Goal: Task Accomplishment & Management: Use online tool/utility

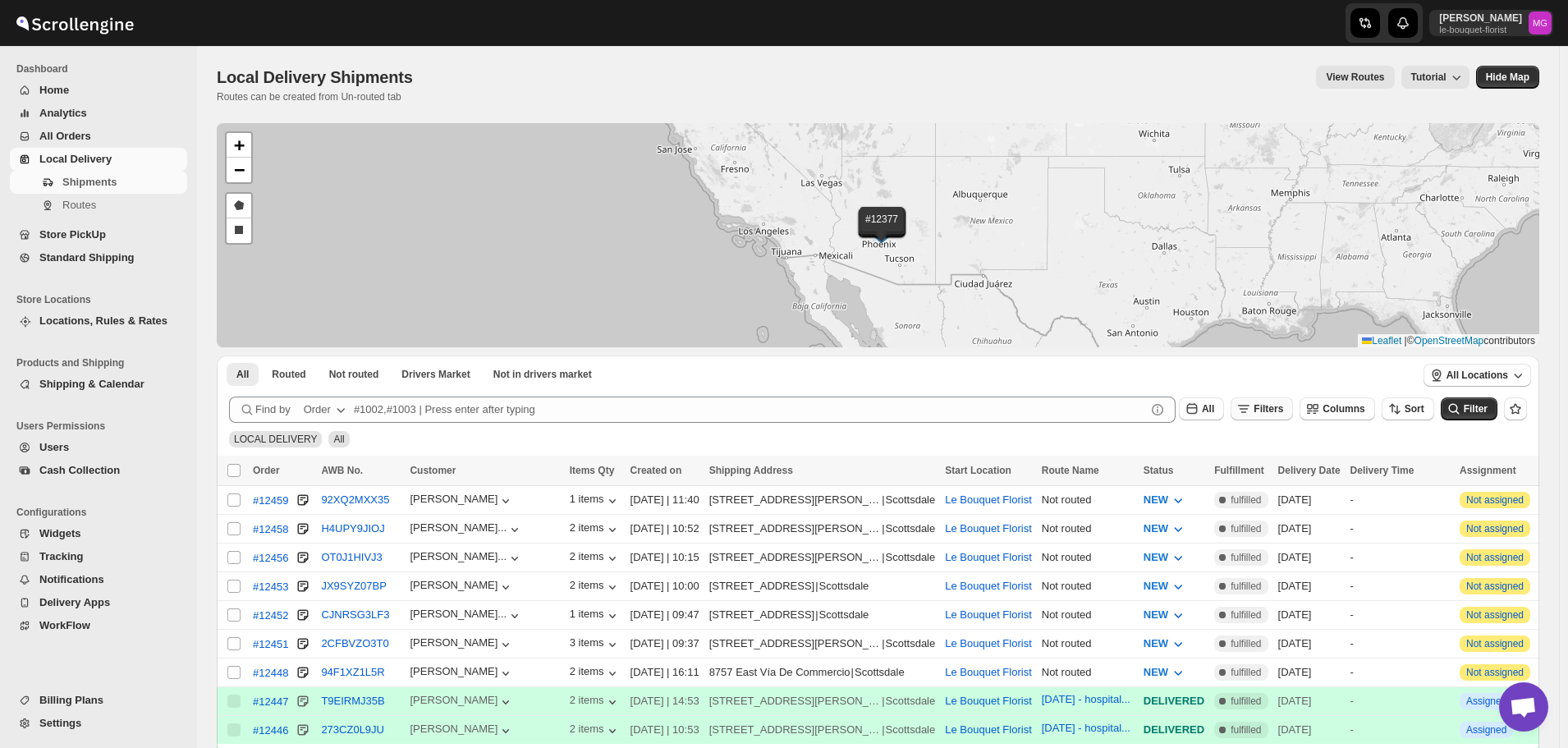
click at [1283, 412] on span "Filters" at bounding box center [1268, 409] width 30 height 11
click at [1271, 474] on span "Add Filter" at bounding box center [1285, 474] width 46 height 13
click at [1208, 463] on button "Select" at bounding box center [1187, 474] width 123 height 23
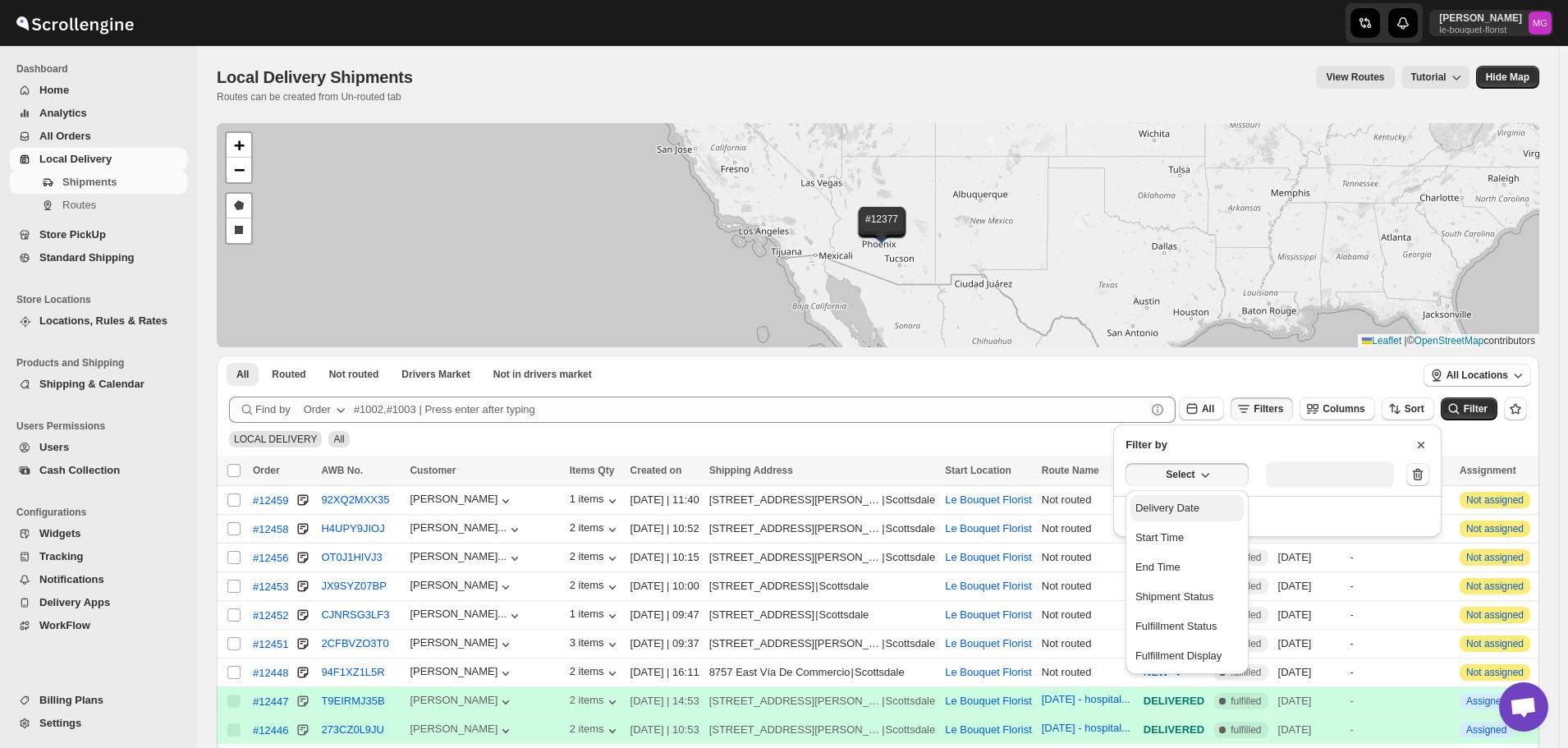
click at [1189, 514] on div "Delivery Date" at bounding box center [1166, 508] width 64 height 17
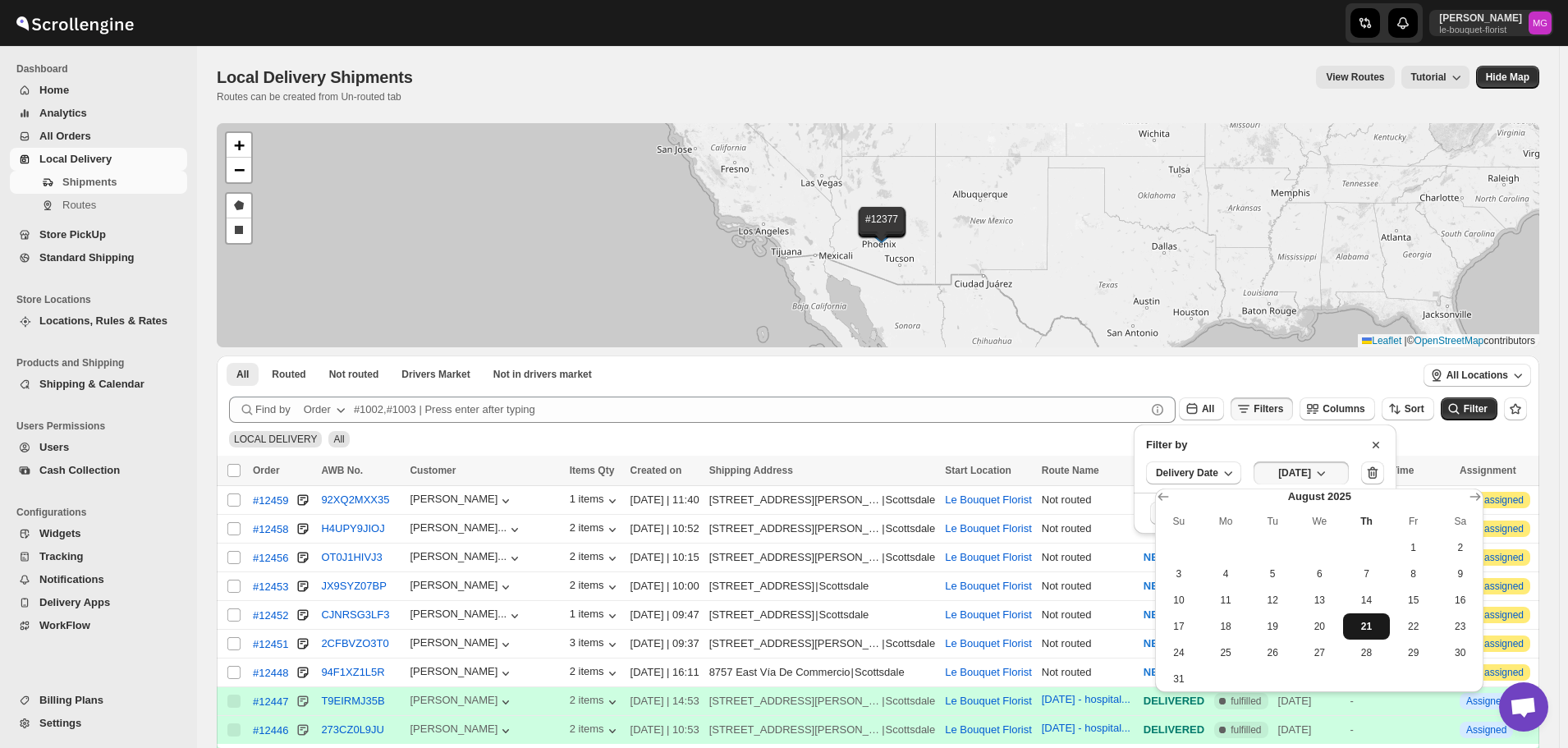
click at [1365, 628] on span "21" at bounding box center [1366, 626] width 33 height 13
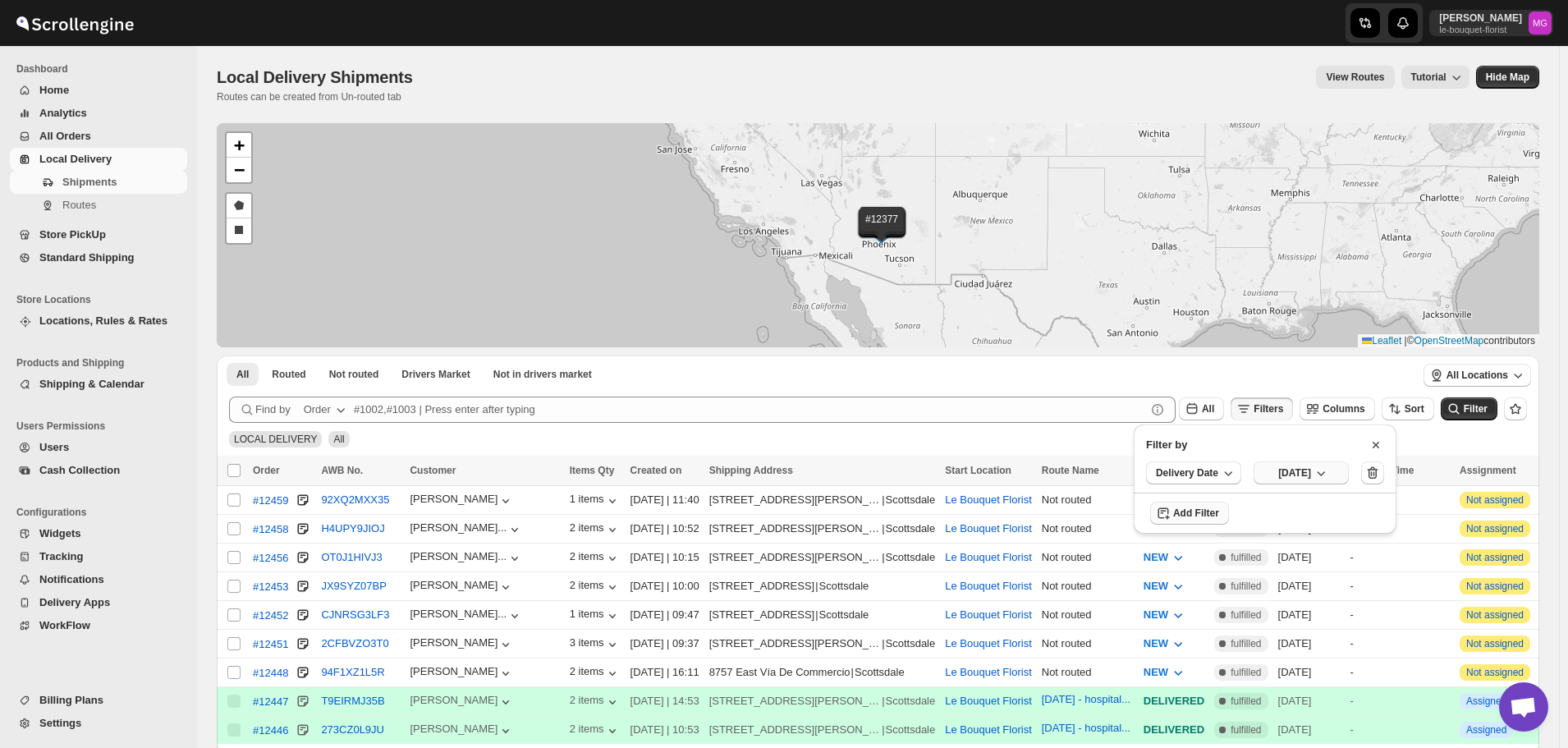
click at [1323, 462] on button "[DATE]" at bounding box center [1301, 473] width 96 height 23
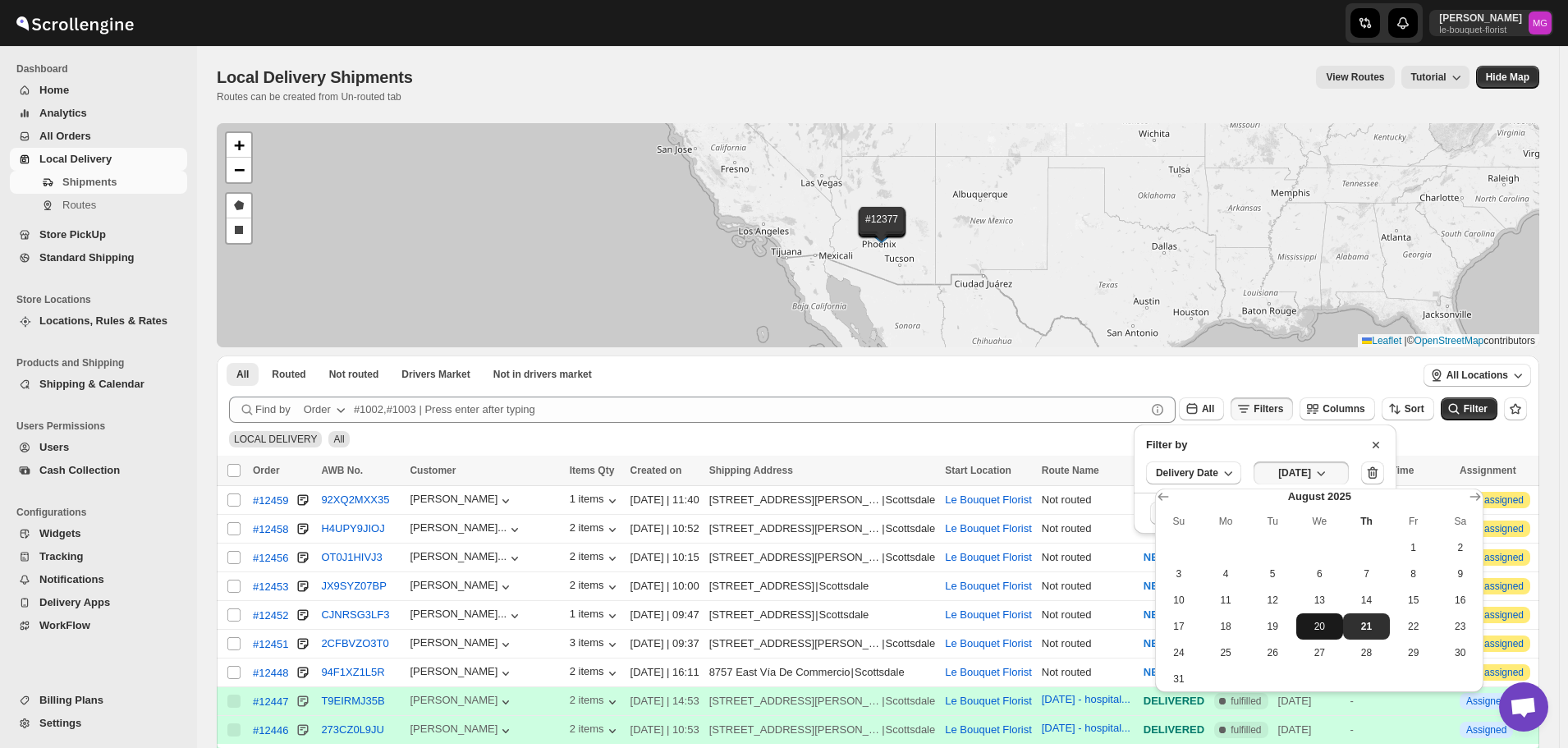
click at [1325, 622] on span "20" at bounding box center [1319, 626] width 33 height 13
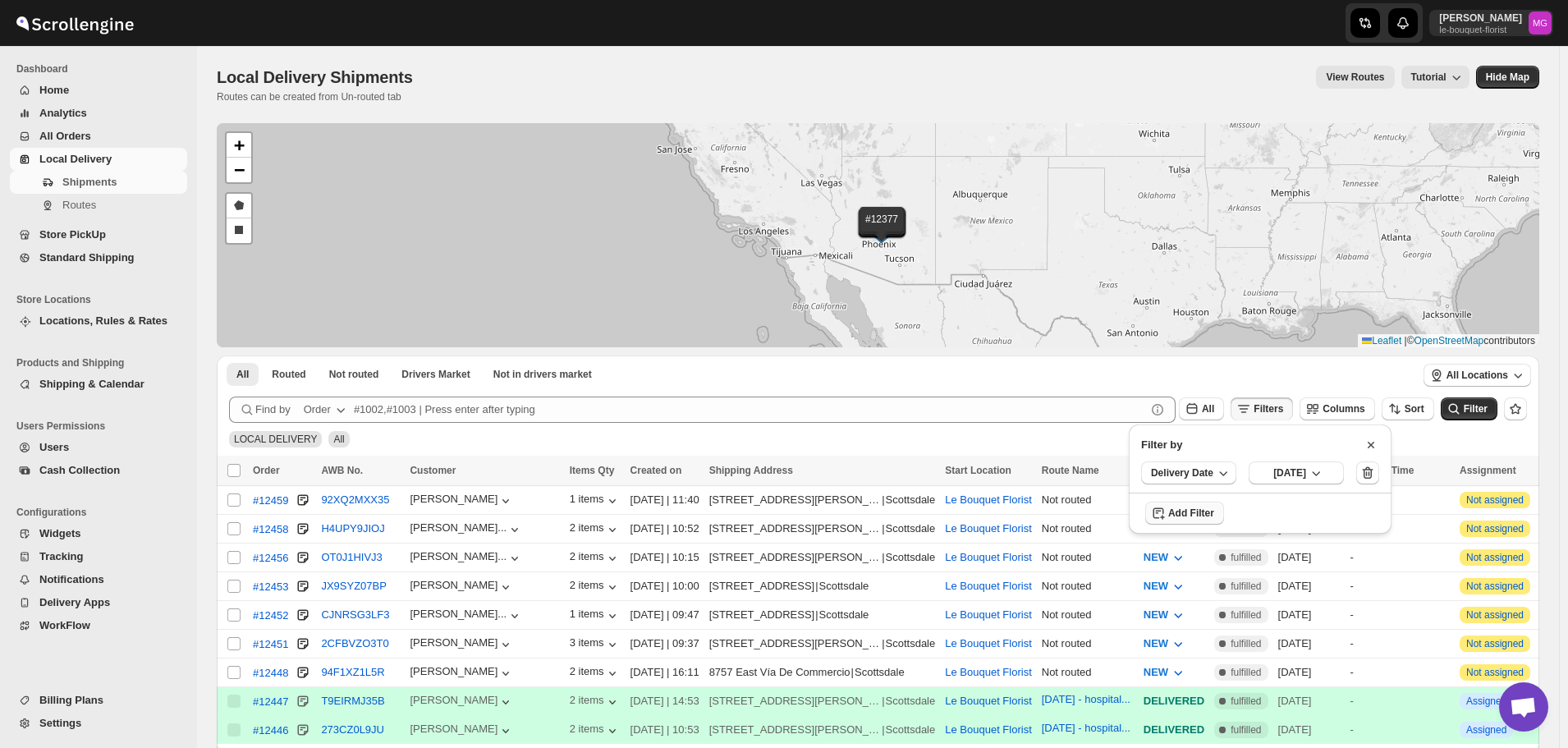
click at [1452, 425] on div "LOCAL DELIVERY All" at bounding box center [874, 432] width 1305 height 32
click at [1459, 410] on icon "submit" at bounding box center [1454, 410] width 11 height 11
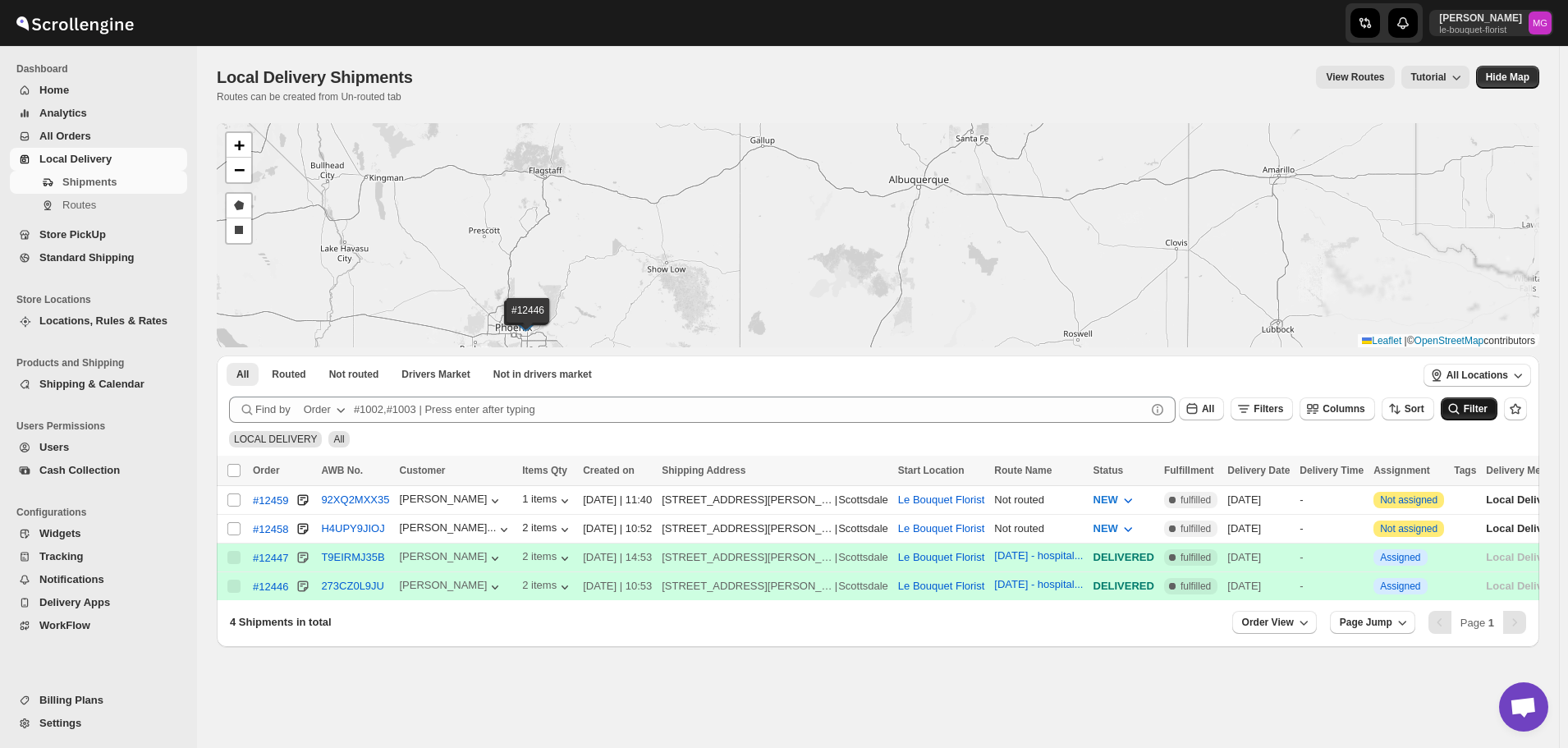
drag, startPoint x: 721, startPoint y: 261, endPoint x: 883, endPoint y: 208, distance: 170.4
click at [883, 208] on div "#12459 #12458 #12447 #12446 + − Draw a polygon Draw a rectangle Leaflet | © Ope…" at bounding box center [878, 235] width 1322 height 224
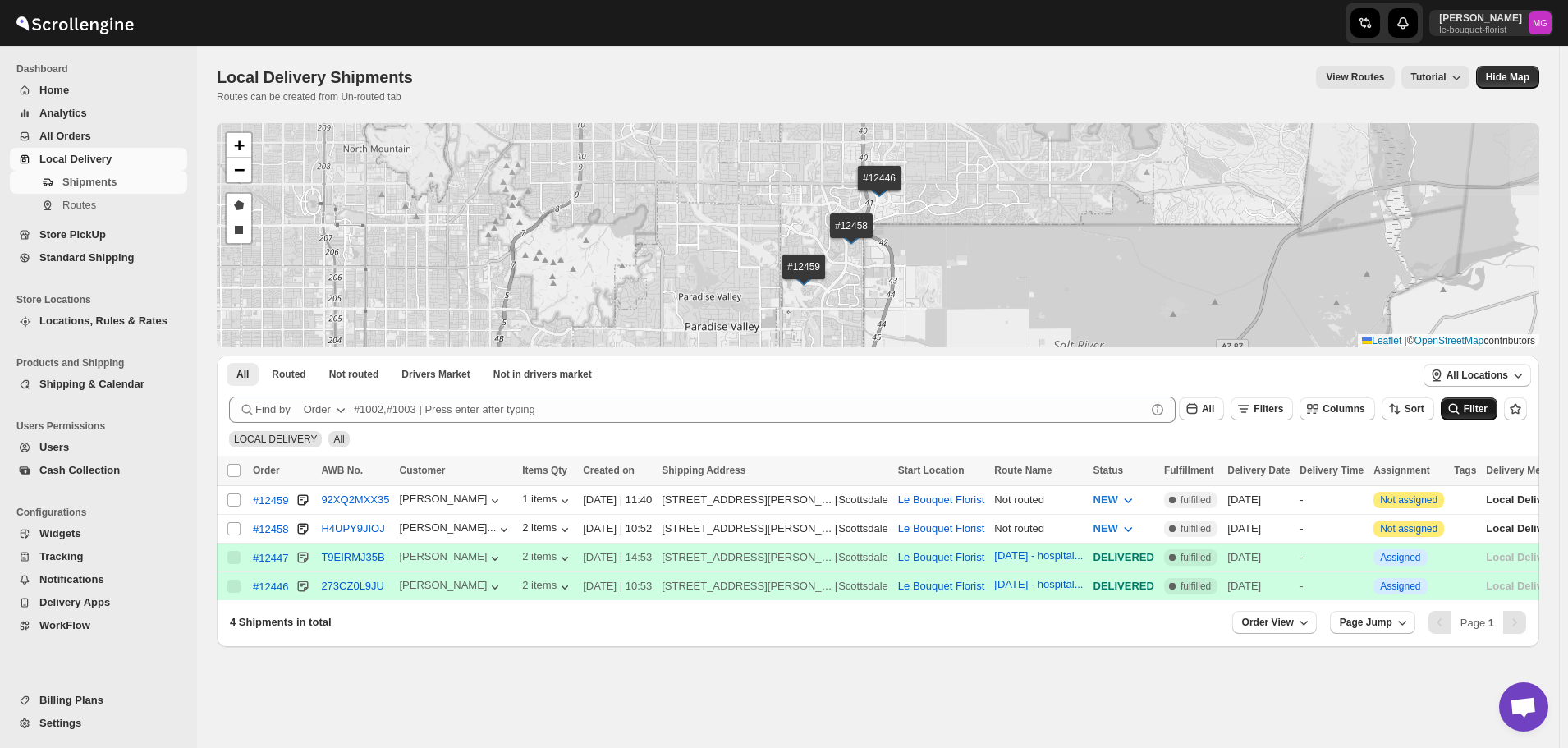
drag, startPoint x: 988, startPoint y: 205, endPoint x: 977, endPoint y: 313, distance: 108.6
click at [977, 313] on div "#12459 #12458 #12447 #12446 + − Draw a polygon Draw a rectangle Leaflet | © Ope…" at bounding box center [878, 235] width 1322 height 224
